Goal: Navigation & Orientation: Find specific page/section

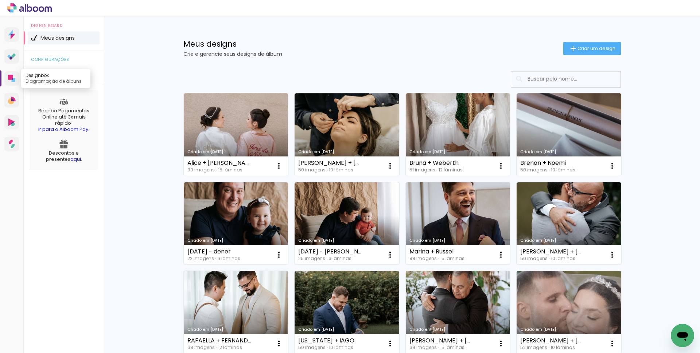
click at [11, 80] on icon at bounding box center [11, 78] width 7 height 7
click at [11, 98] on icon at bounding box center [12, 99] width 3 height 3
click at [13, 9] on icon at bounding box center [14, 8] width 3 height 3
click at [16, 100] on link "Alboom CRM Vendas e fluxo de trabalho" at bounding box center [11, 100] width 15 height 15
